Goal: Task Accomplishment & Management: Manage account settings

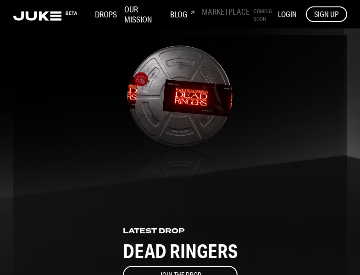
click at [286, 10] on span "LOGIN" at bounding box center [287, 14] width 19 height 10
